Goal: Navigation & Orientation: Find specific page/section

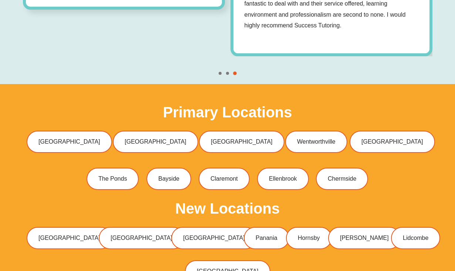
scroll to position [2141, 0]
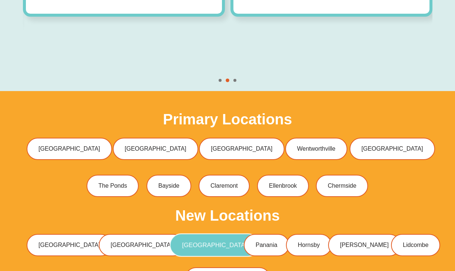
click at [182, 242] on span "[GEOGRAPHIC_DATA]" at bounding box center [214, 245] width 65 height 6
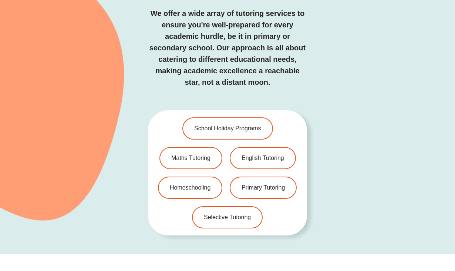
scroll to position [1513, 0]
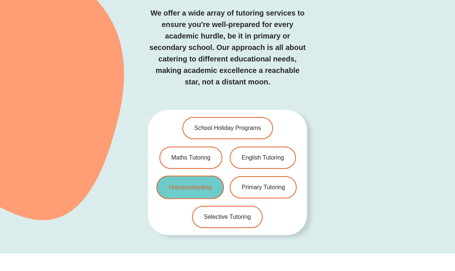
click at [188, 184] on span "Homeschooling" at bounding box center [190, 187] width 43 height 6
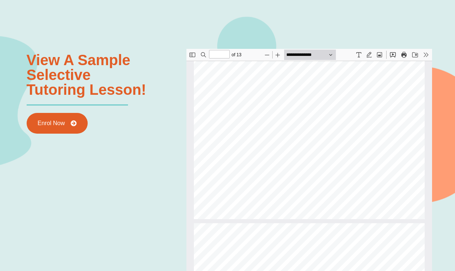
scroll to position [3147, 0]
type input "**"
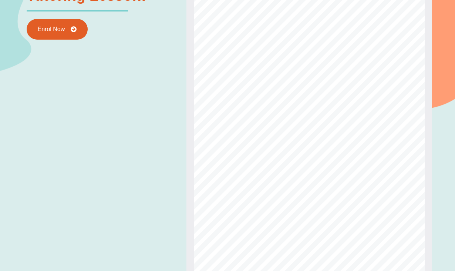
scroll to position [858, 0]
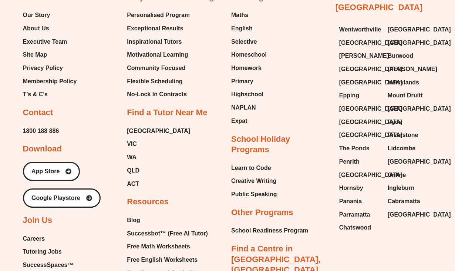
scroll to position [2977, 0]
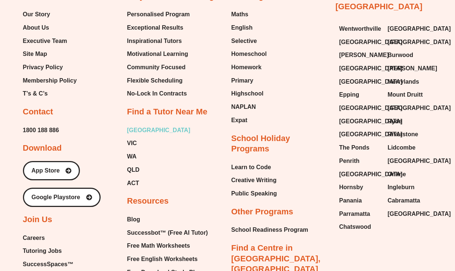
click at [134, 125] on span "[GEOGRAPHIC_DATA]" at bounding box center [158, 130] width 63 height 11
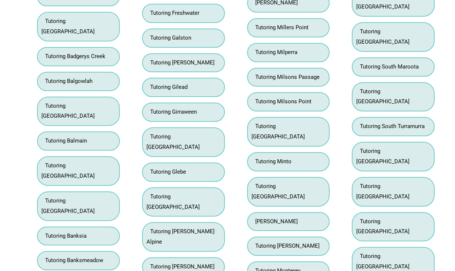
scroll to position [1948, 0]
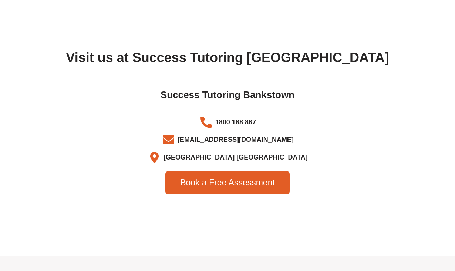
scroll to position [2392, 0]
